Goal: Transaction & Acquisition: Purchase product/service

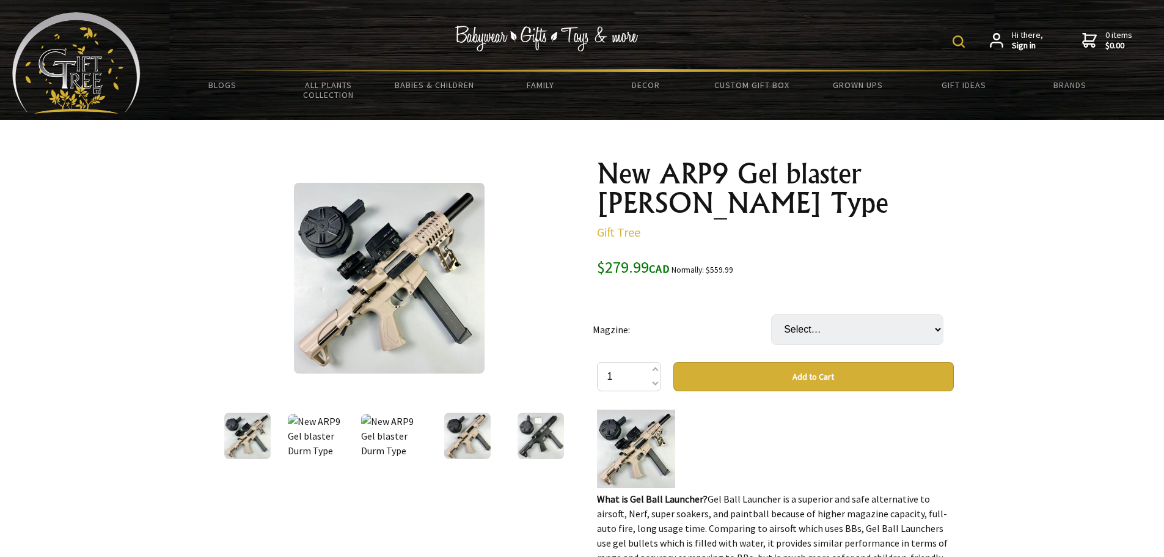
click at [429, 286] on img at bounding box center [389, 278] width 191 height 191
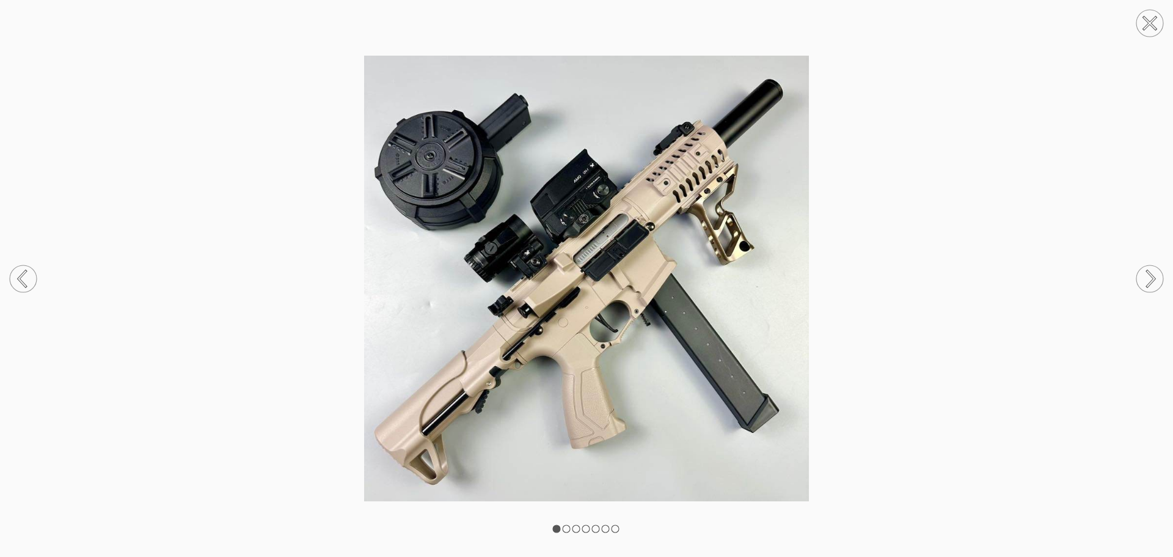
click at [362, 320] on img at bounding box center [586, 278] width 1173 height 445
click at [1149, 283] on icon at bounding box center [1150, 279] width 7 height 16
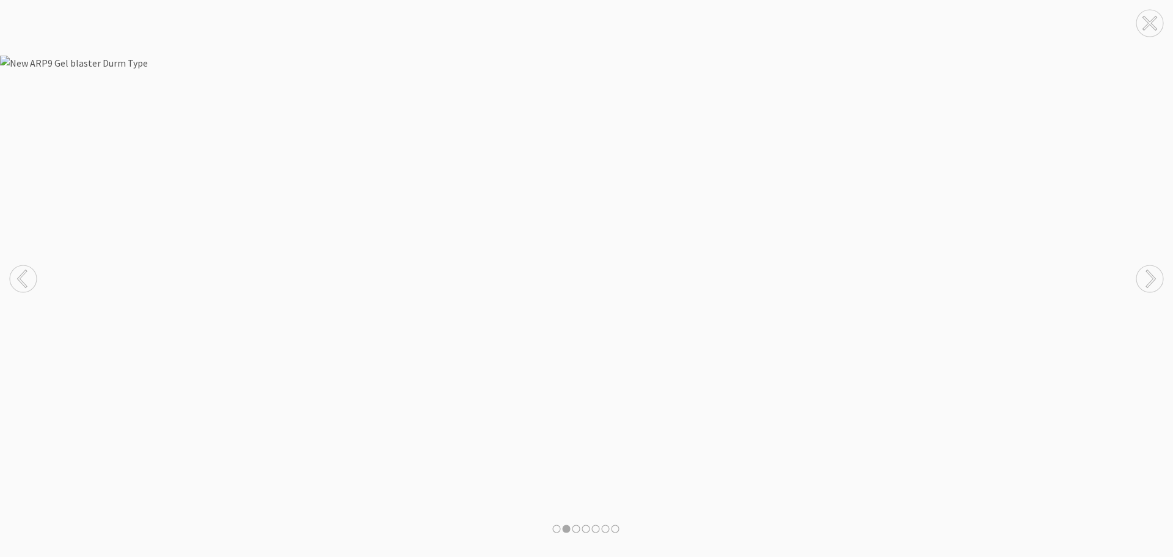
click at [1149, 283] on icon at bounding box center [1150, 279] width 7 height 16
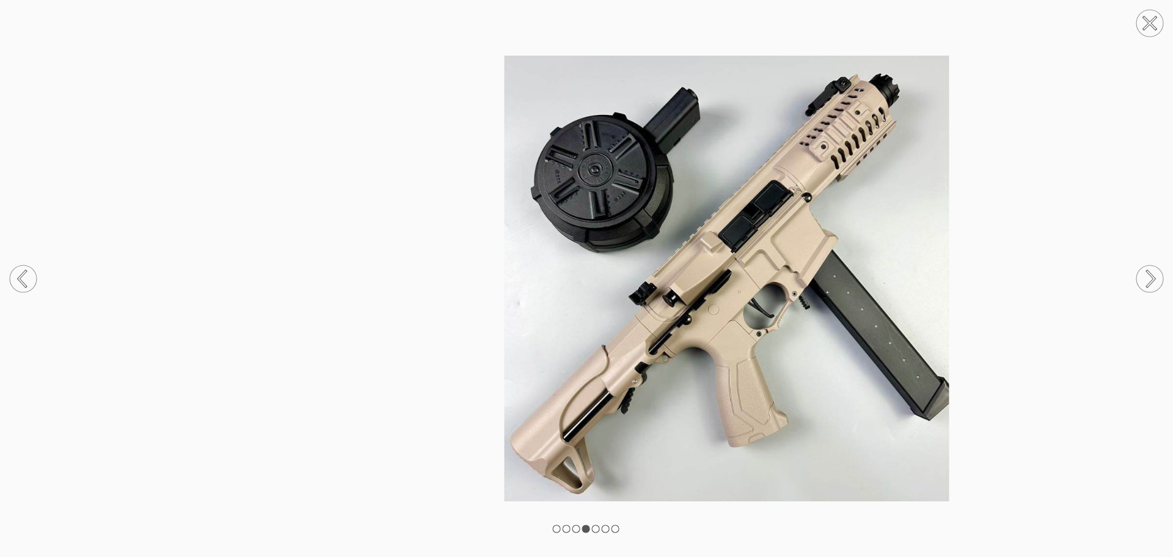
click at [1149, 283] on icon at bounding box center [1150, 279] width 7 height 16
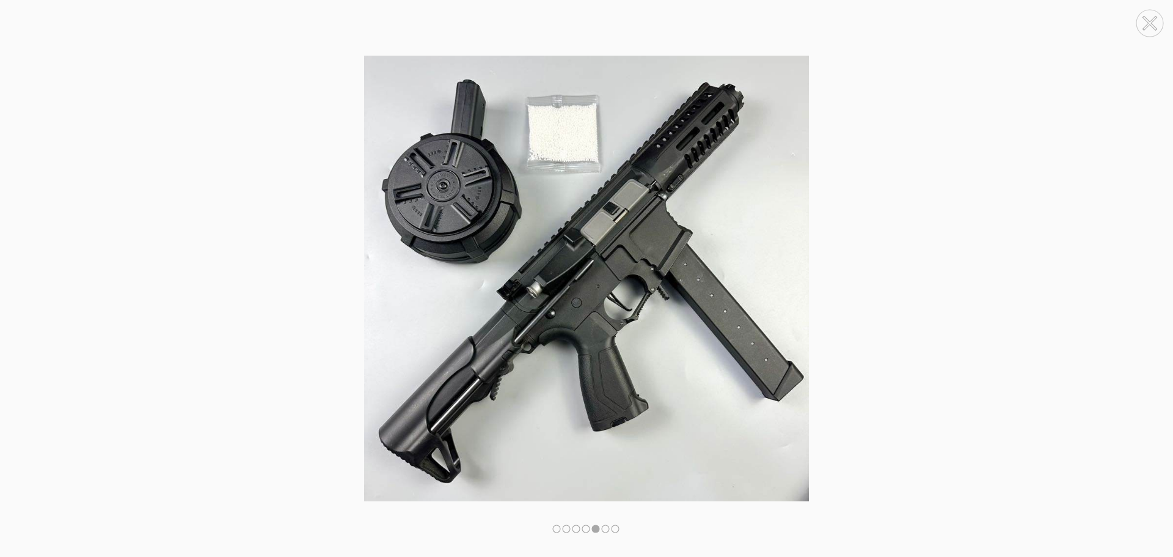
click at [1149, 283] on icon at bounding box center [1150, 279] width 7 height 16
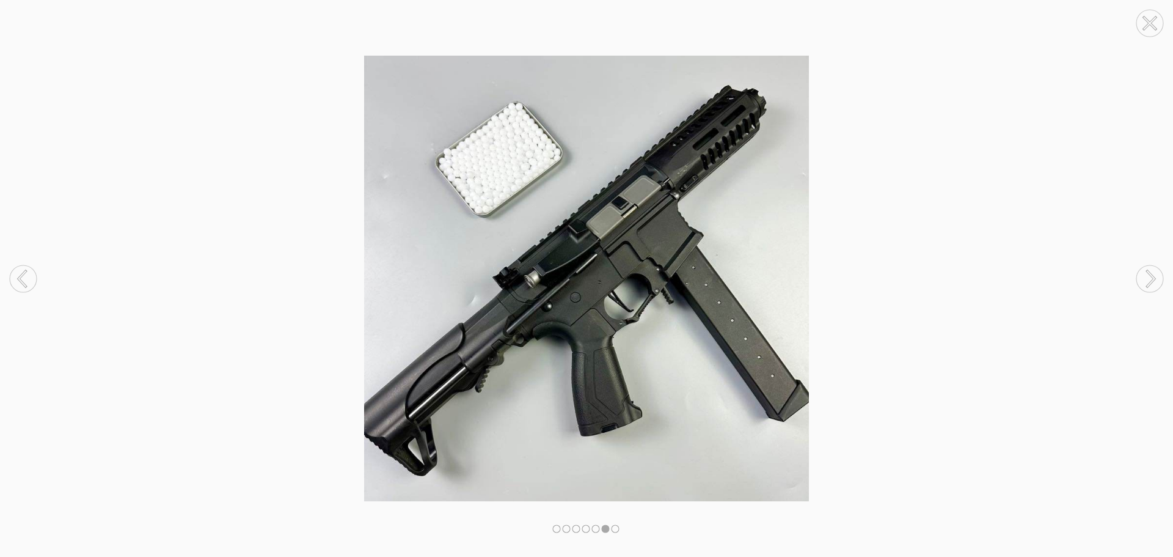
click at [1149, 283] on icon at bounding box center [1150, 279] width 7 height 16
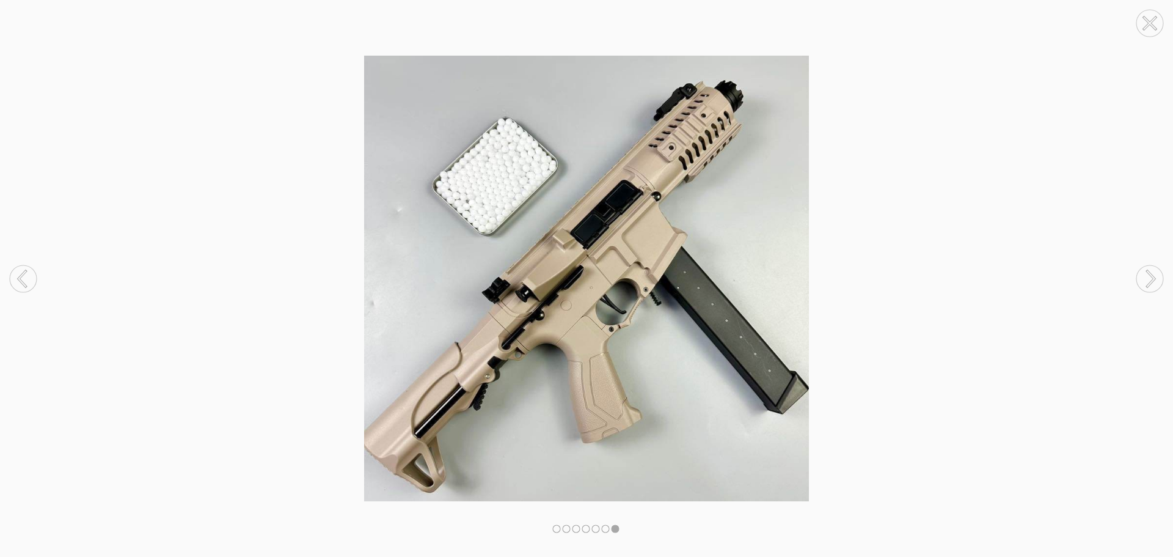
click at [1149, 283] on icon at bounding box center [1150, 279] width 7 height 16
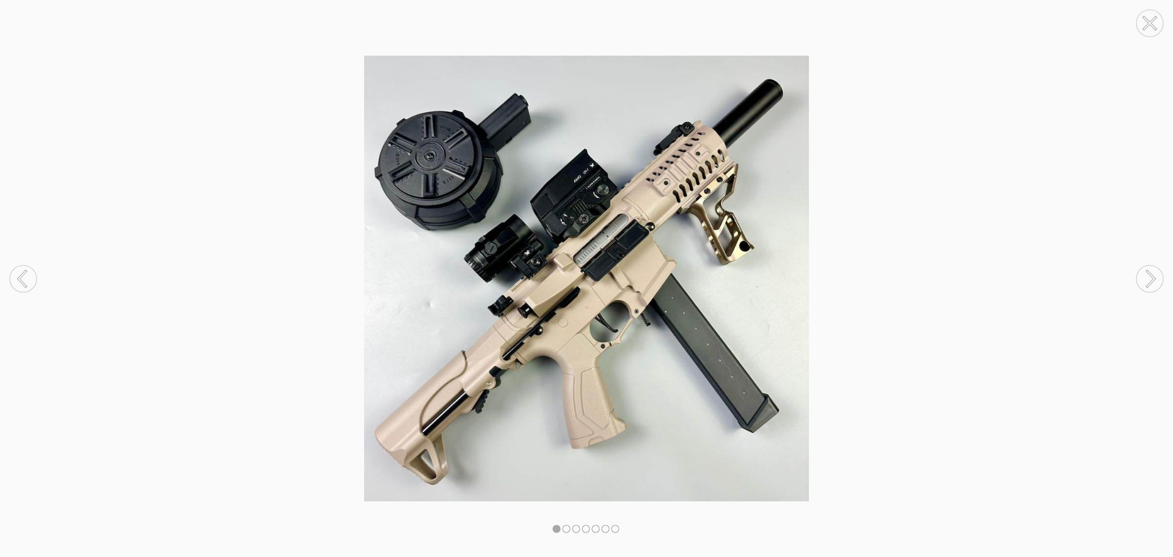
click at [1149, 283] on icon at bounding box center [1150, 279] width 7 height 16
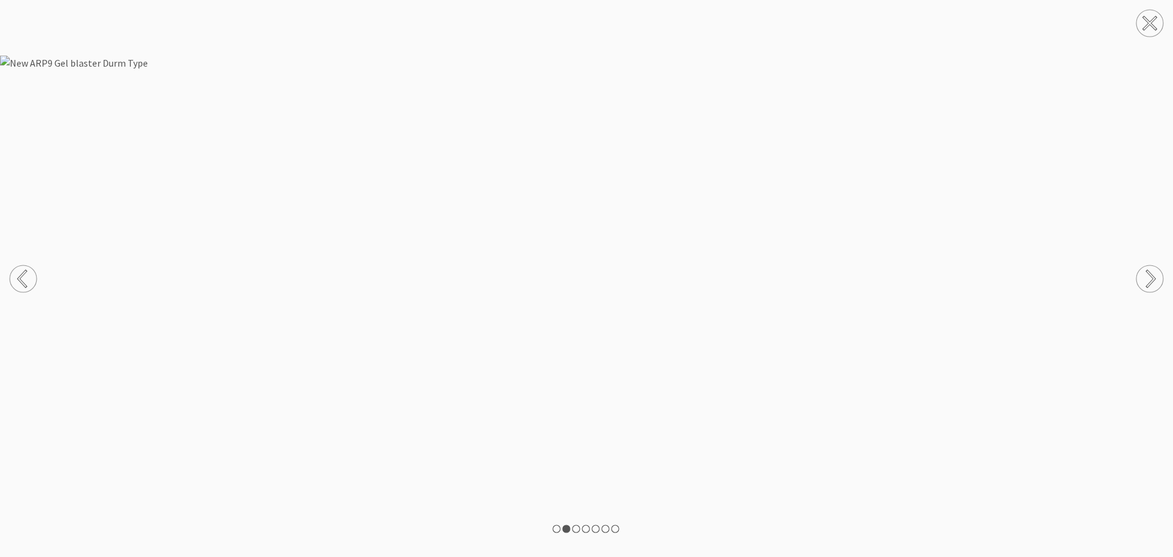
click at [1155, 11] on circle at bounding box center [1149, 23] width 27 height 27
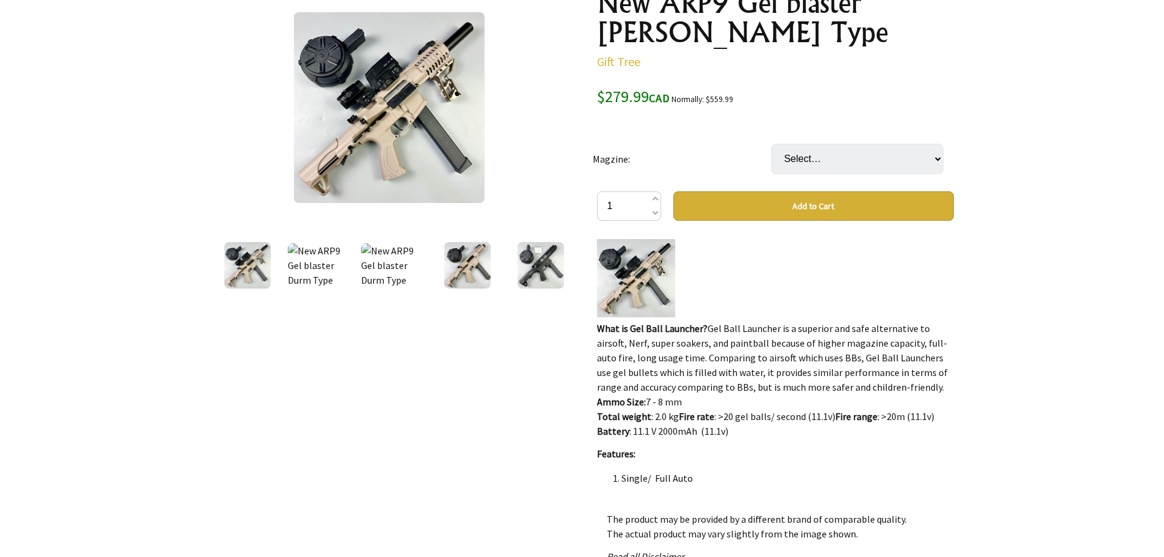
scroll to position [171, 0]
click at [888, 147] on select "Select… long drum (+ $40.00)" at bounding box center [857, 158] width 172 height 31
select select "long"
click at [771, 143] on select "Select… long drum (+ $40.00)" at bounding box center [857, 158] width 172 height 31
click at [931, 163] on select "Select… long drum (+ $40.00)" at bounding box center [857, 158] width 172 height 31
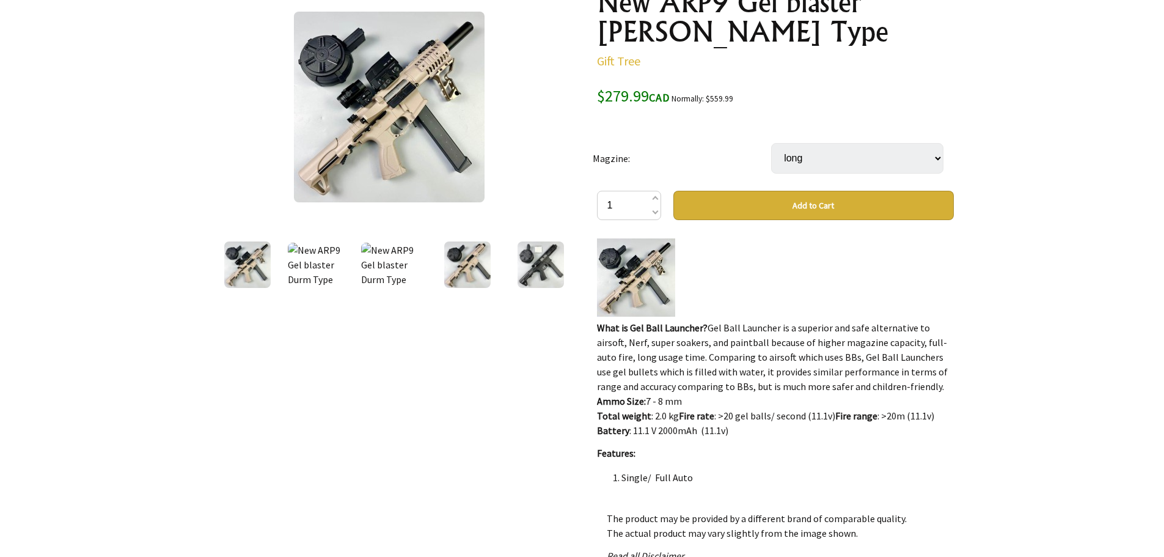
select select "drum"
click at [771, 143] on select "Select… long drum (+ $40.00)" at bounding box center [857, 158] width 172 height 31
click at [924, 145] on select "Select… long drum (+ $40.00)" at bounding box center [857, 158] width 172 height 31
select select "long"
click at [771, 143] on select "Select… long drum (+ $40.00)" at bounding box center [857, 158] width 172 height 31
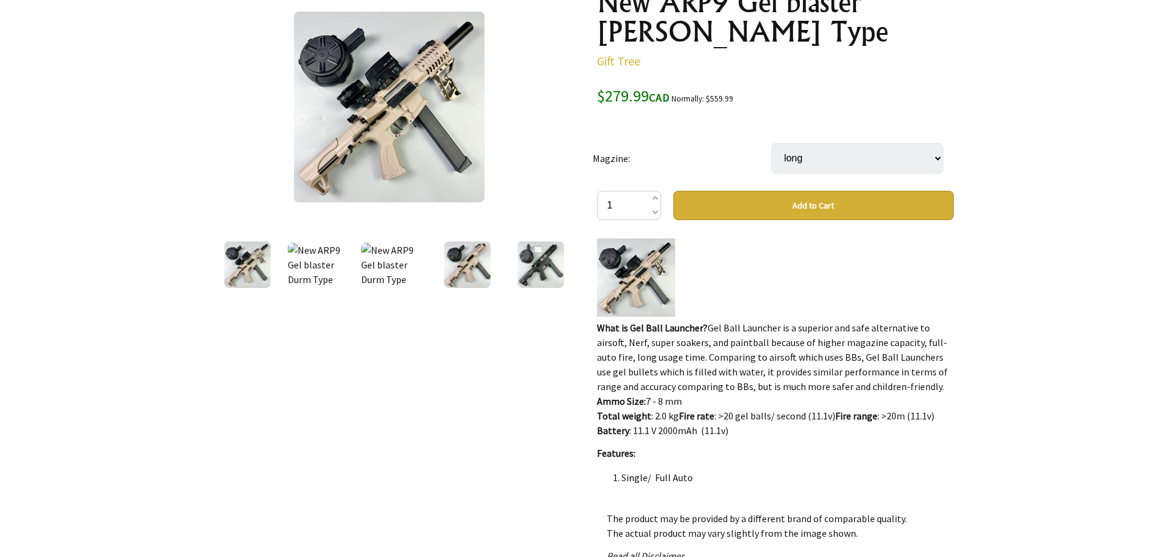
click at [1061, 319] on div at bounding box center [582, 349] width 1164 height 800
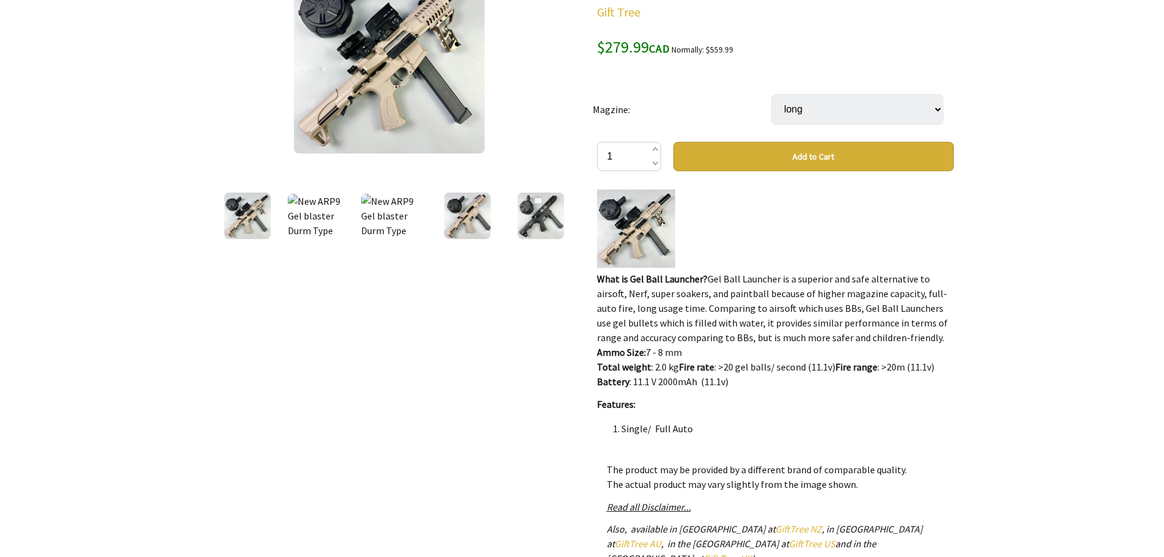
scroll to position [244, 0]
